Goal: Use online tool/utility: Utilize a website feature to perform a specific function

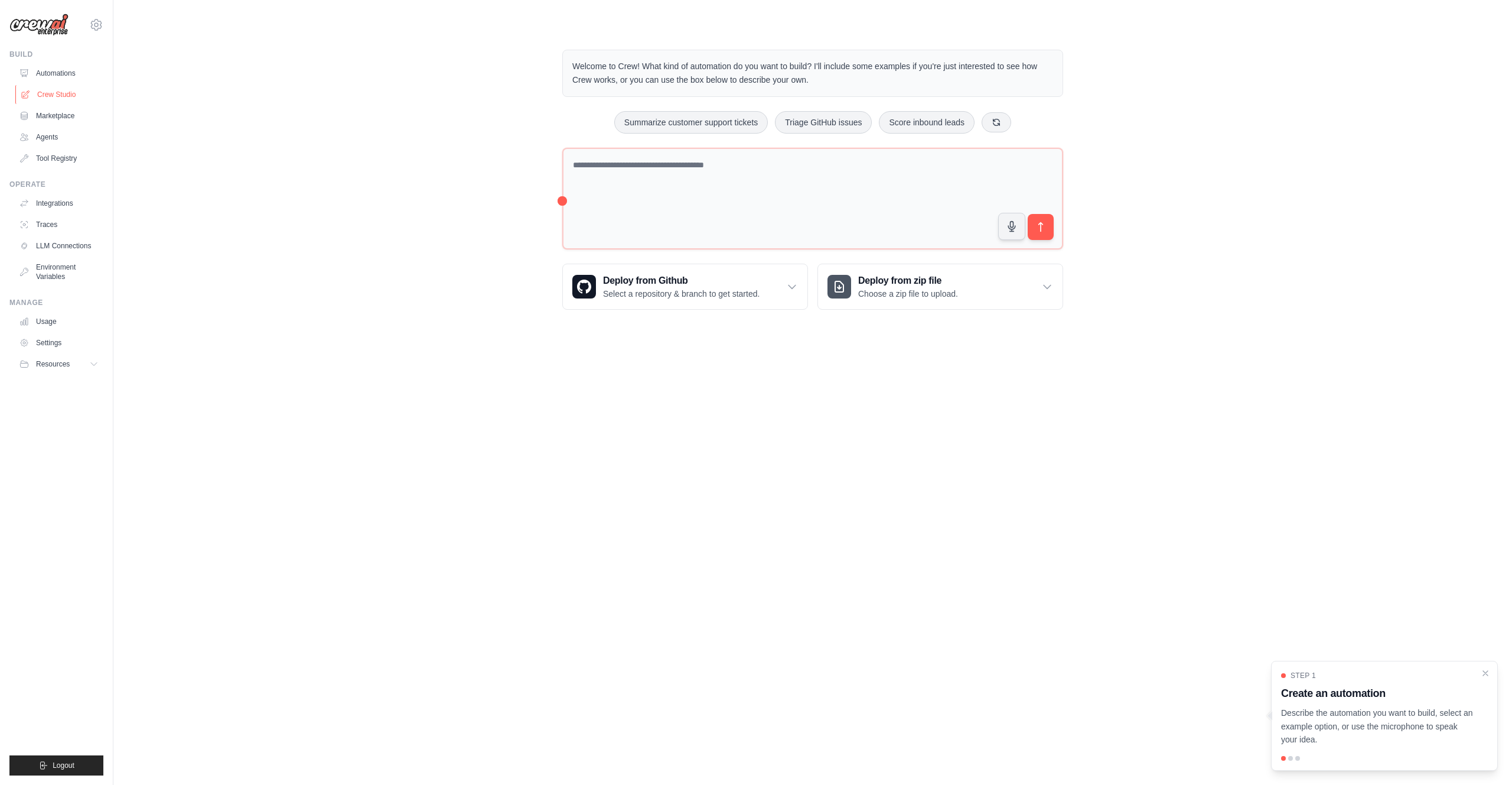
click at [64, 95] on link "Crew Studio" at bounding box center [59, 95] width 89 height 19
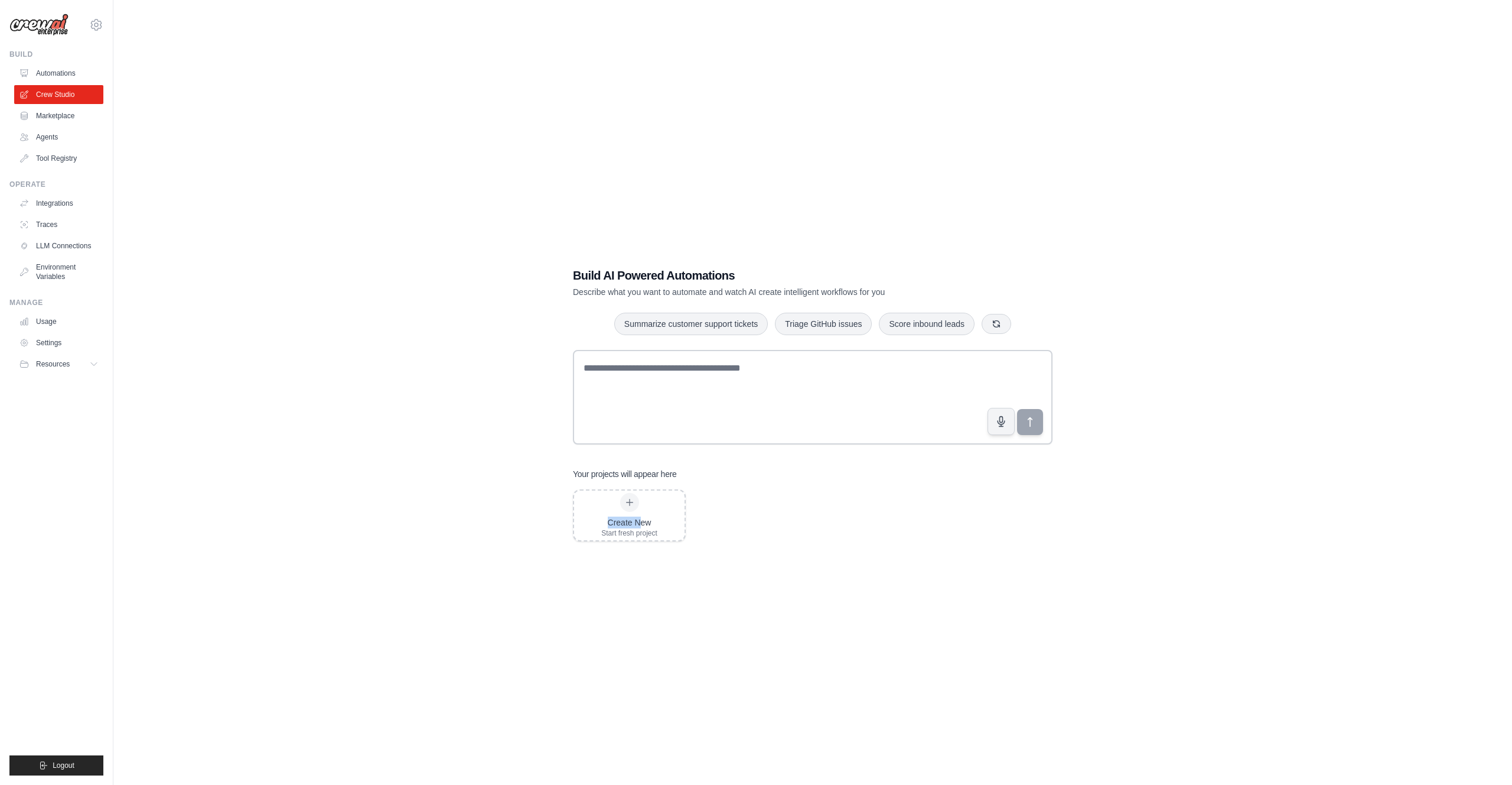
drag, startPoint x: 640, startPoint y: 526, endPoint x: 721, endPoint y: 494, distance: 87.1
click at [721, 494] on div "Create New Start fresh project" at bounding box center [812, 515] width 480 height 52
drag, startPoint x: 383, startPoint y: 473, endPoint x: 392, endPoint y: 453, distance: 21.9
click at [383, 473] on div "Build AI Powered Automations Describe what you want to automate and watch AI cr…" at bounding box center [812, 404] width 1361 height 785
click at [55, 206] on link "Integrations" at bounding box center [59, 203] width 89 height 19
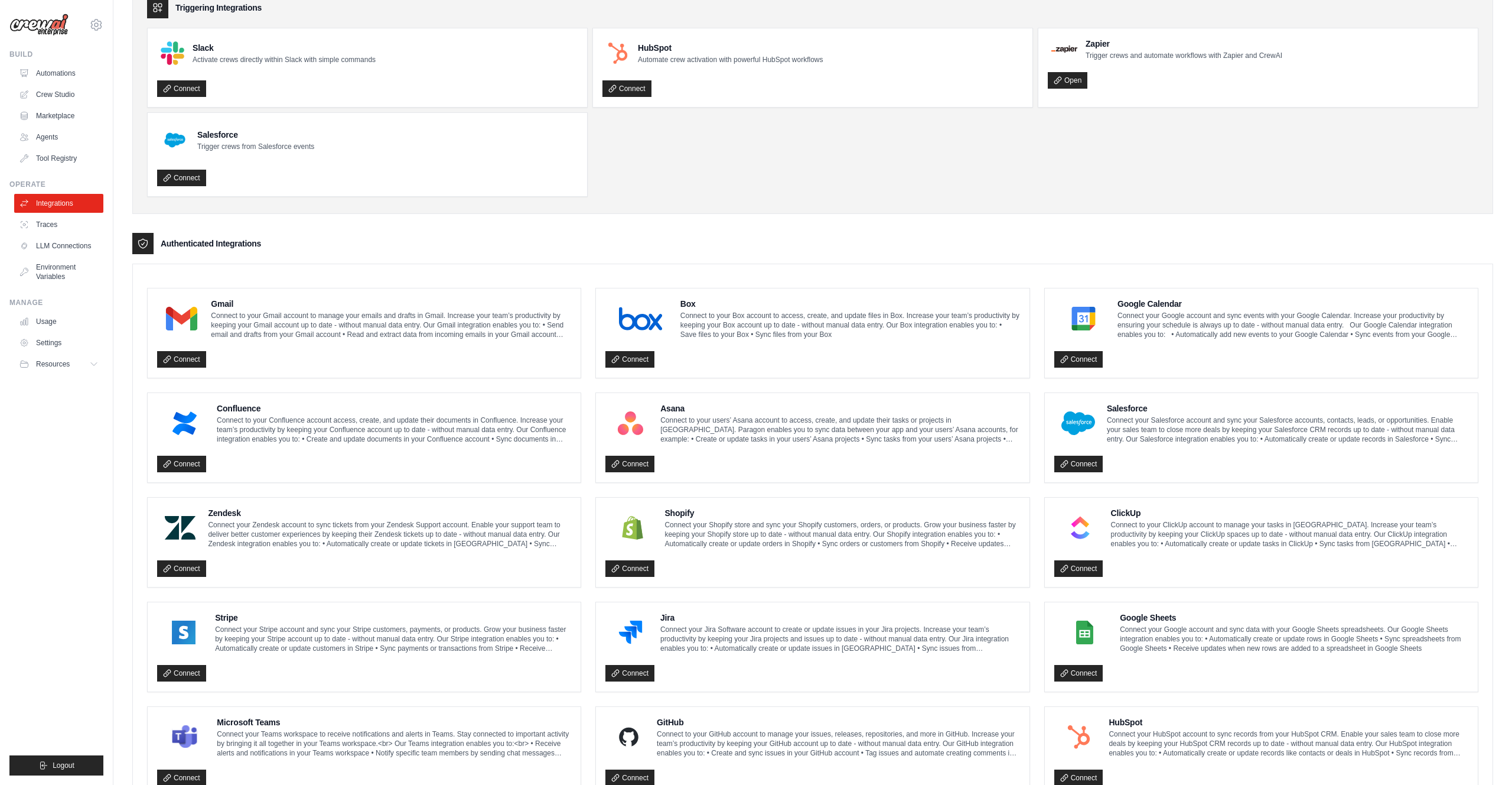
scroll to position [67, 0]
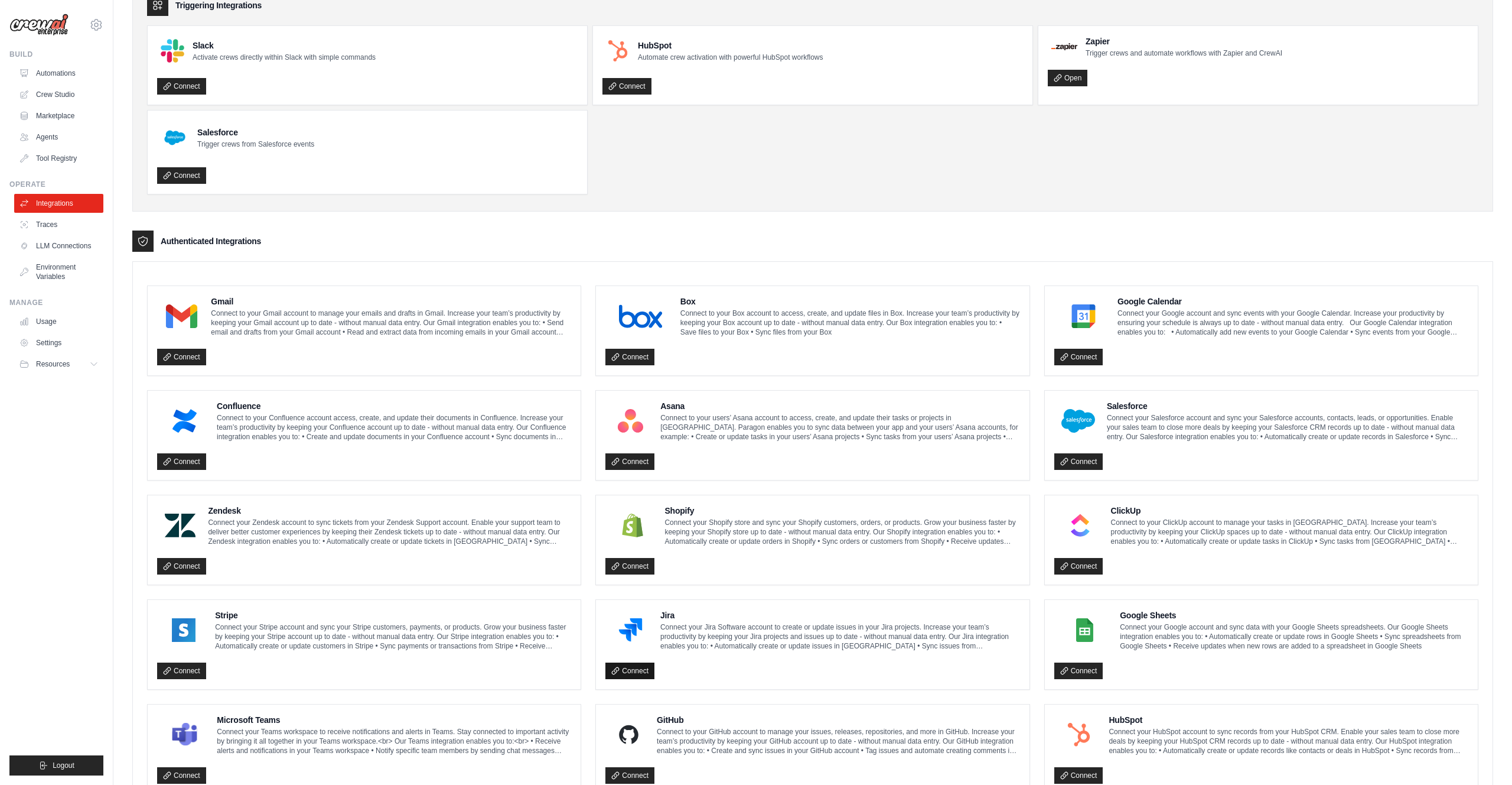
click at [636, 664] on link "Connect" at bounding box center [630, 670] width 49 height 17
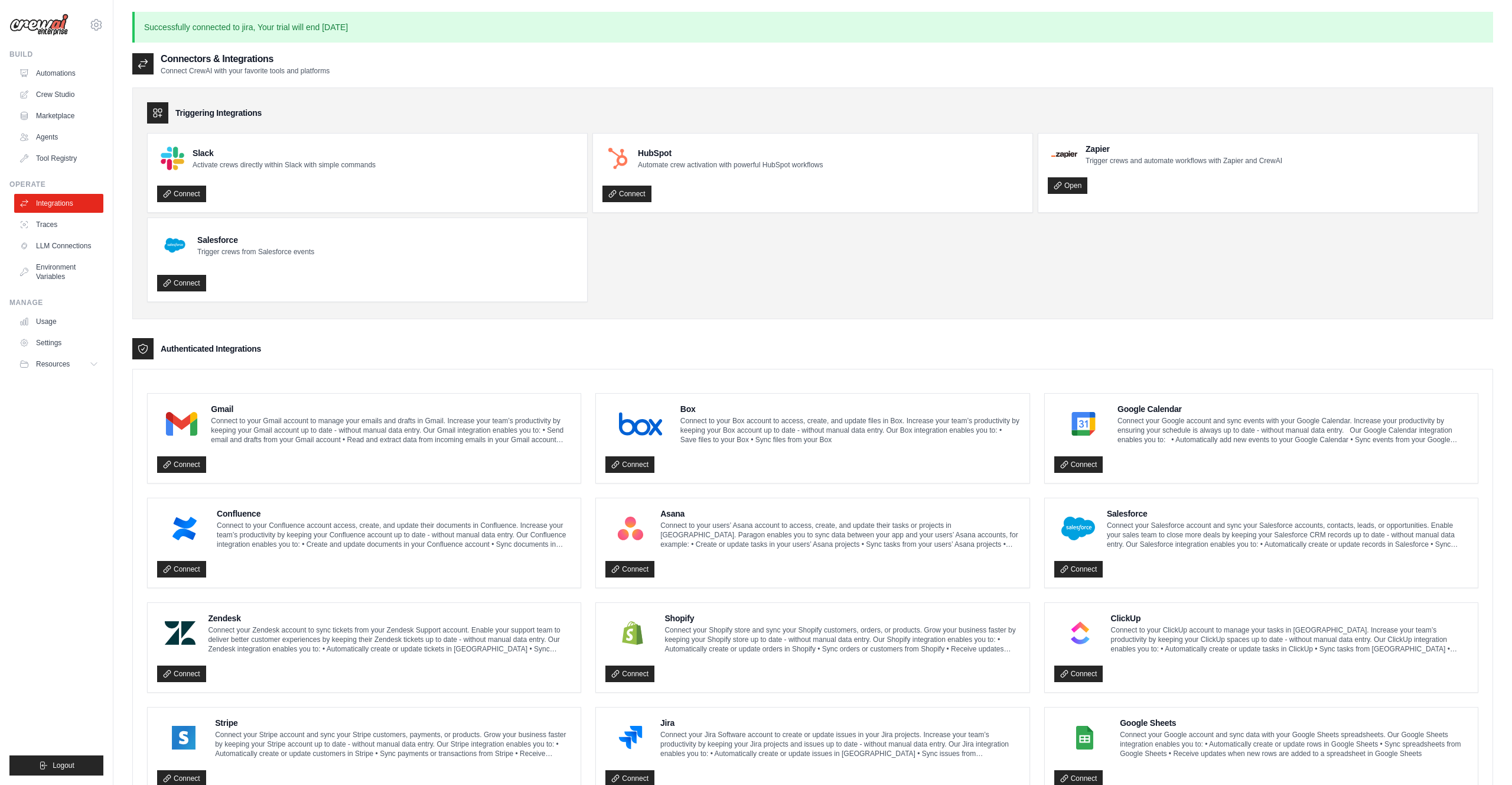
click at [55, 32] on img at bounding box center [39, 24] width 59 height 22
click at [58, 23] on img at bounding box center [39, 24] width 59 height 22
